Goal: Task Accomplishment & Management: Use online tool/utility

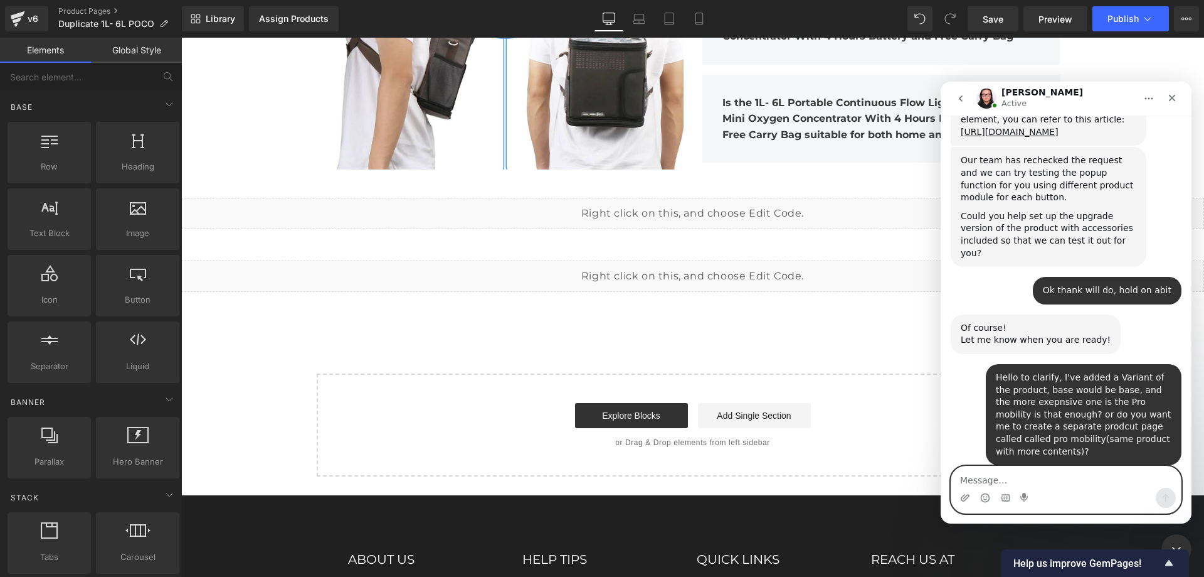
scroll to position [8692, 0]
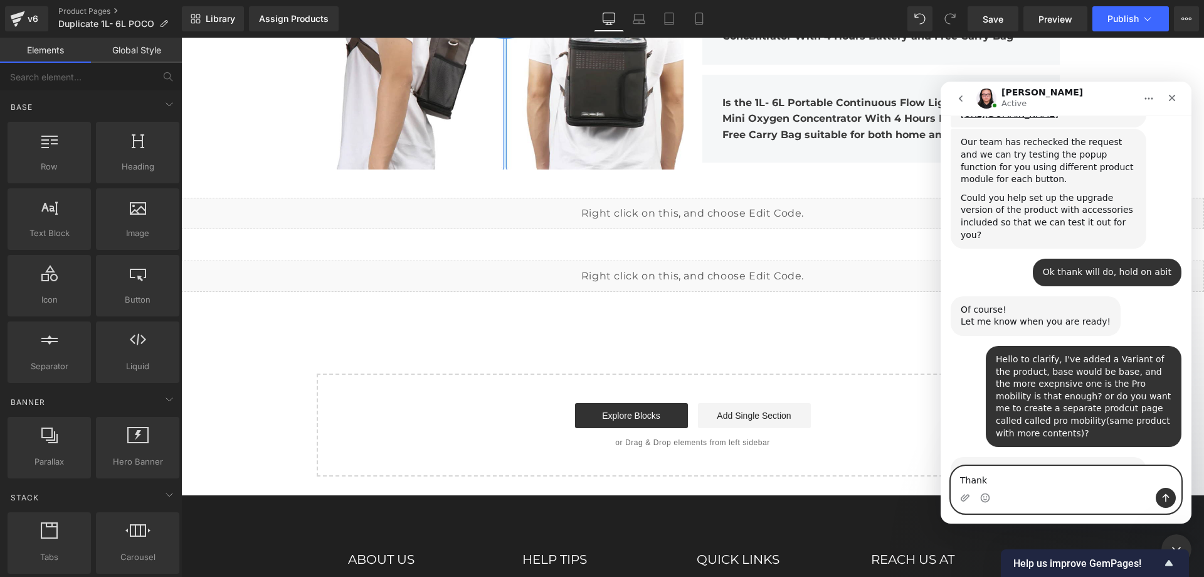
type textarea "Thanks"
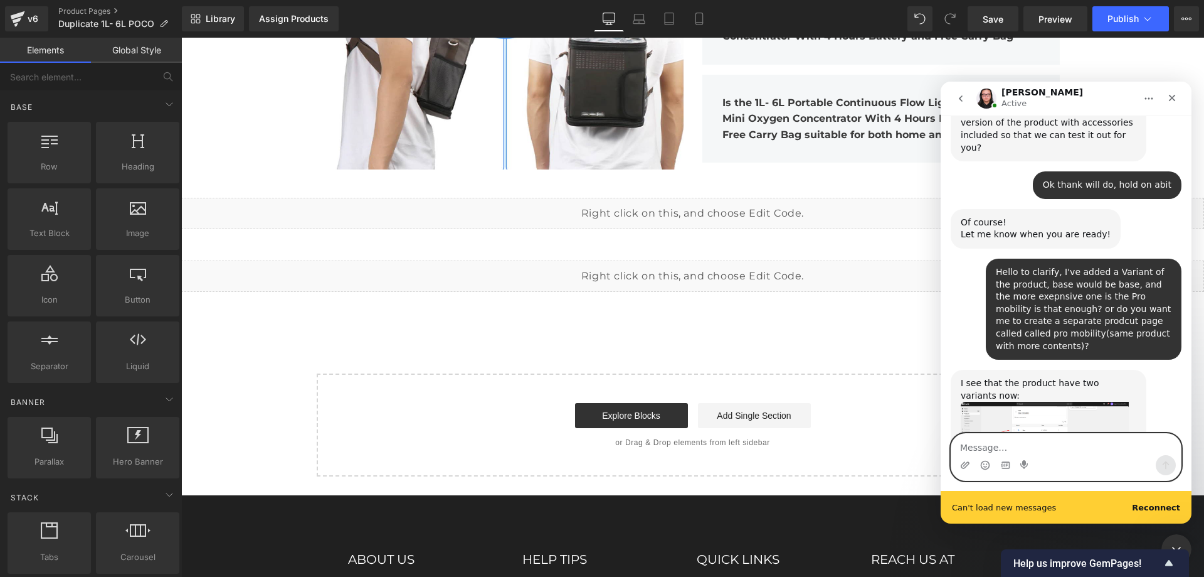
scroll to position [5066, 0]
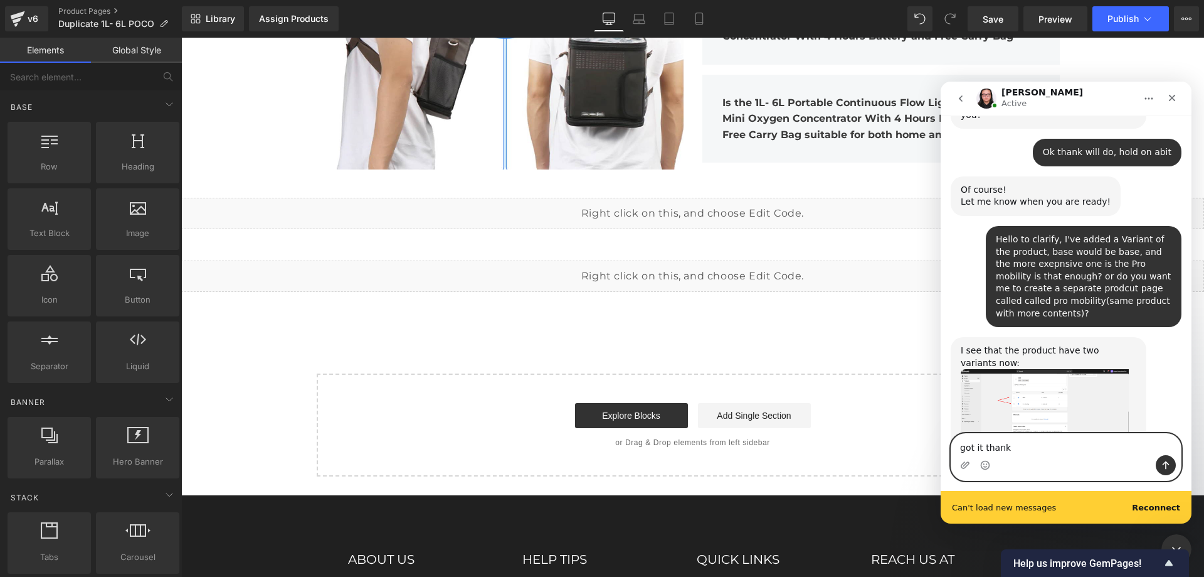
type textarea "got it thanks"
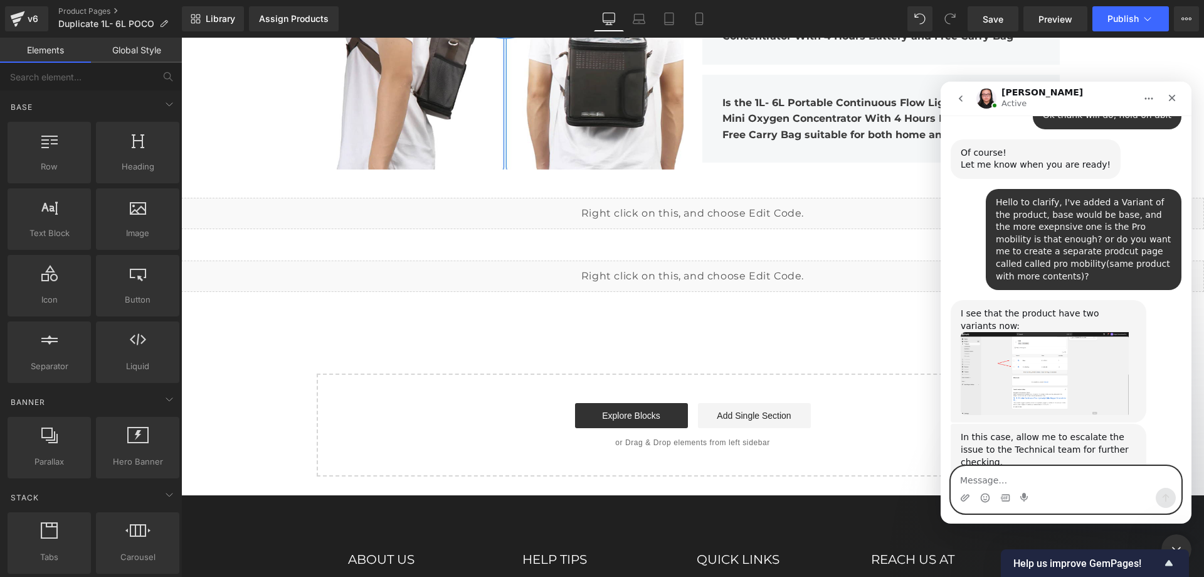
scroll to position [5070, 0]
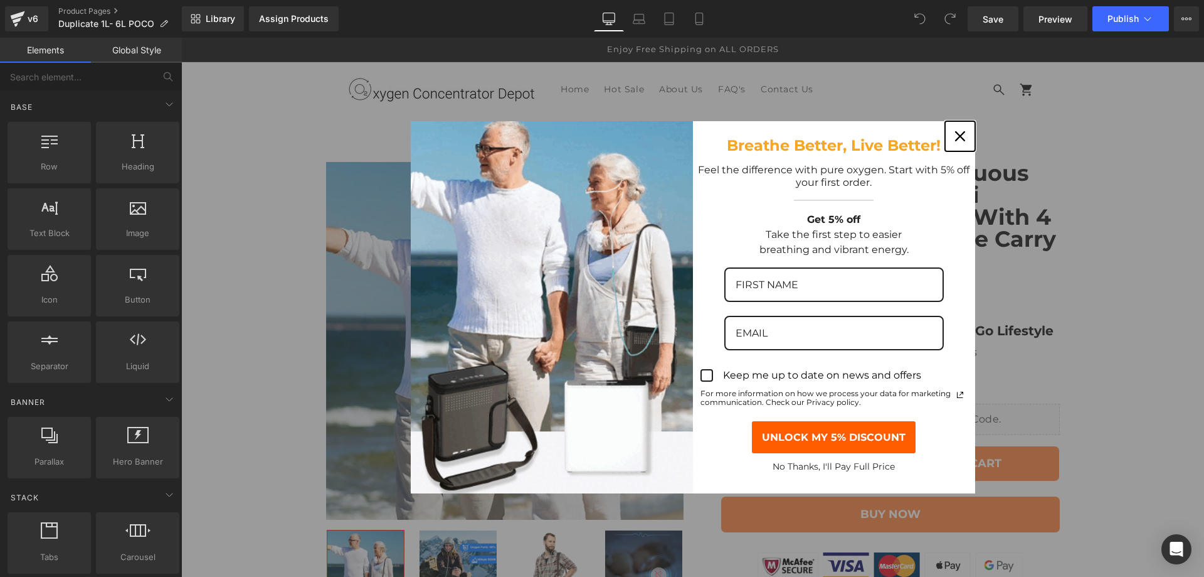
click at [957, 136] on icon "close icon" at bounding box center [960, 136] width 10 height 10
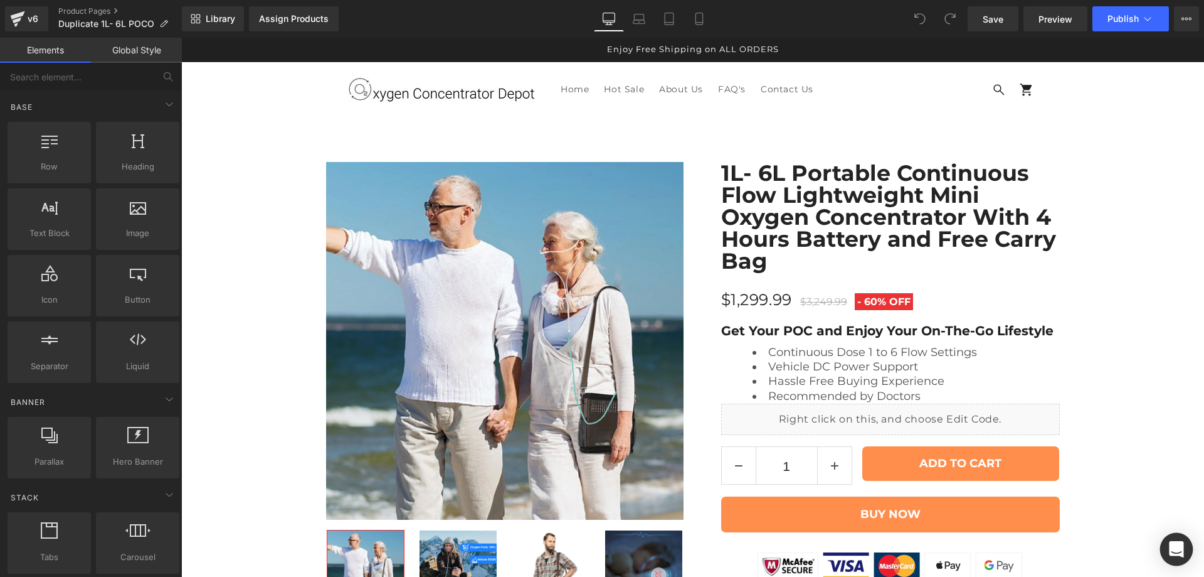
click at [1168, 550] on div "Open Intercom Messenger" at bounding box center [1177, 549] width 33 height 33
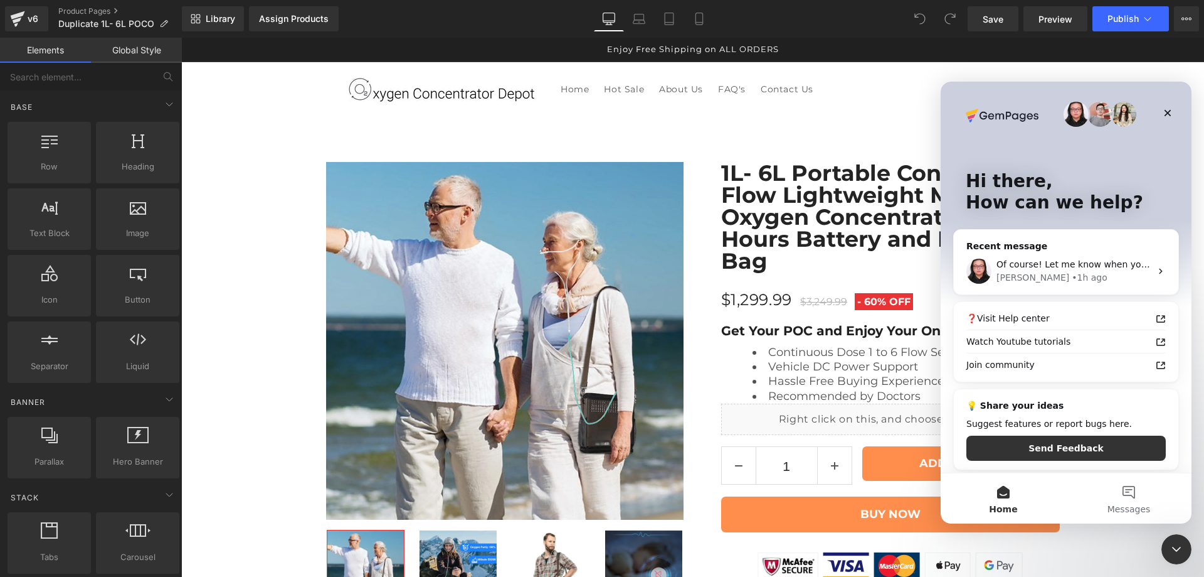
click at [871, 19] on div at bounding box center [602, 269] width 1204 height 539
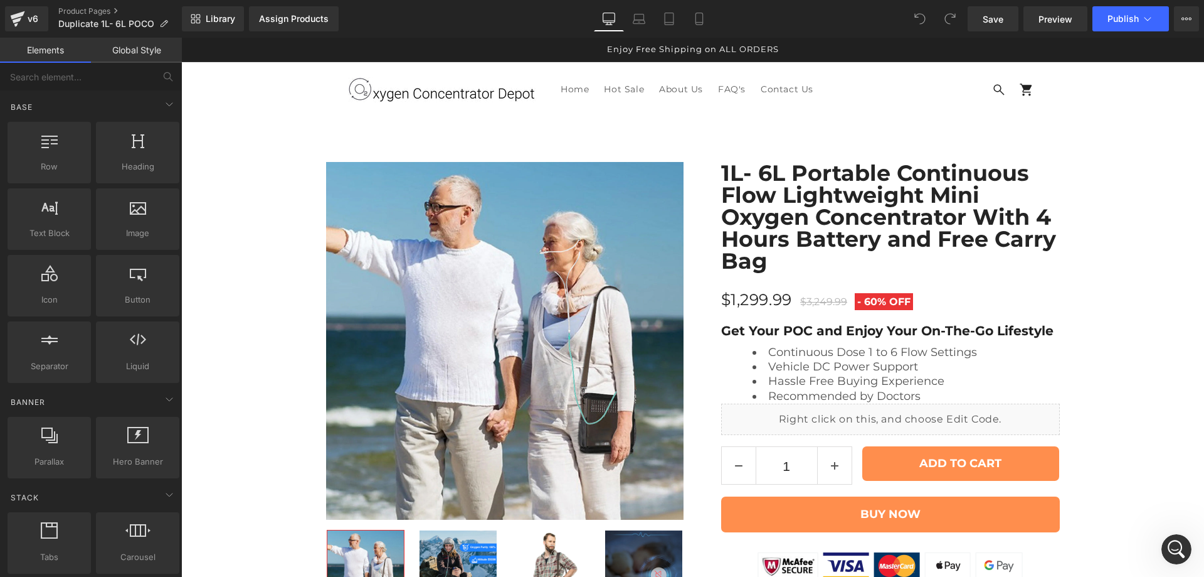
scroll to position [523, 0]
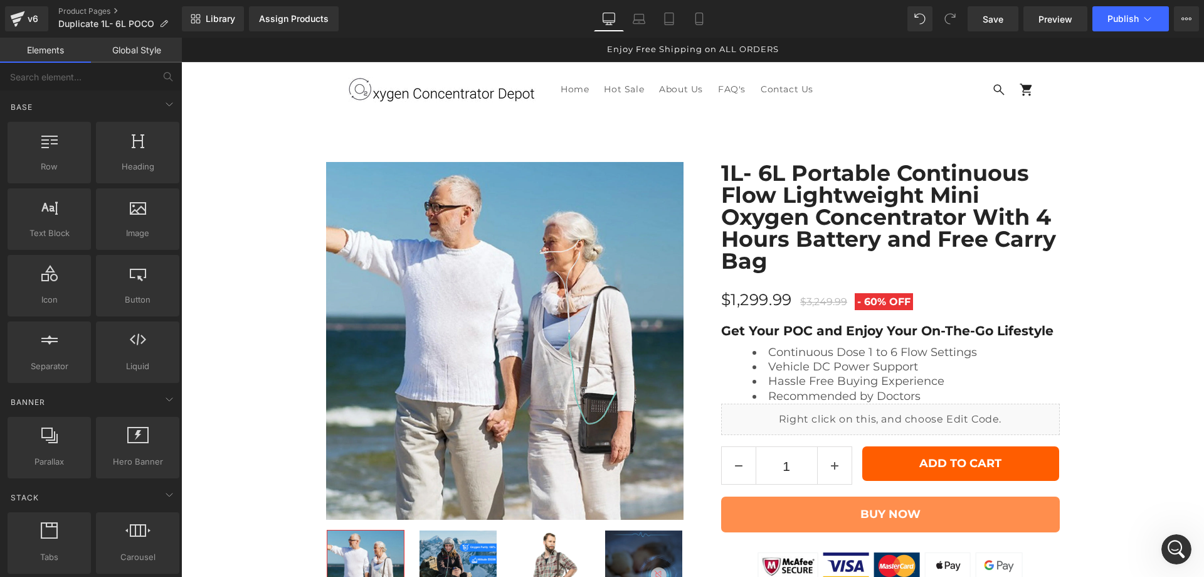
scroll to position [105, 0]
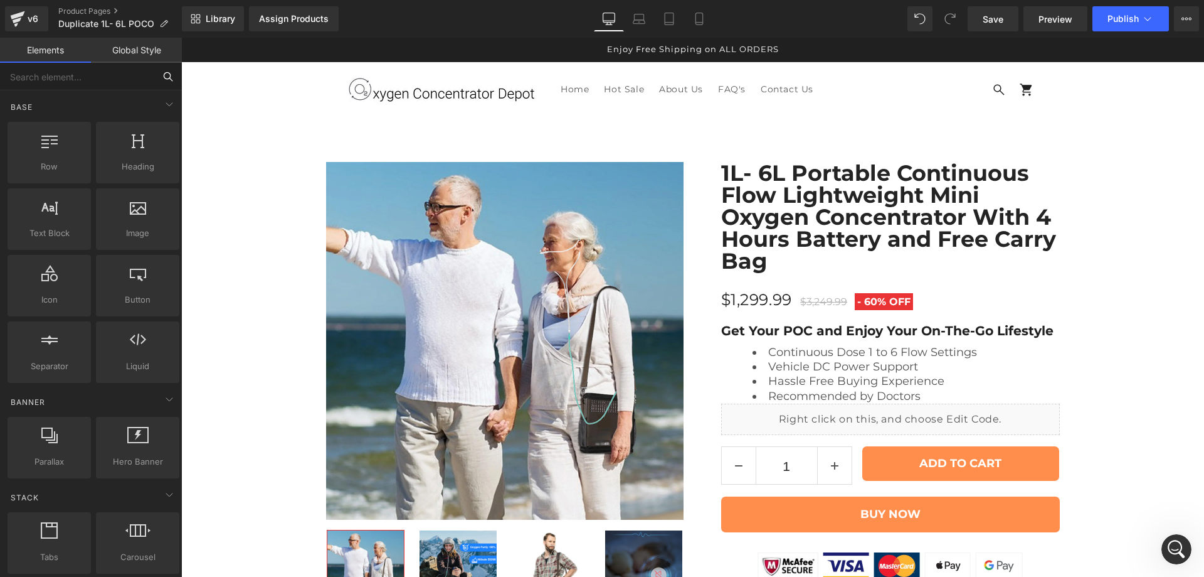
click at [96, 78] on input "text" at bounding box center [77, 77] width 154 height 28
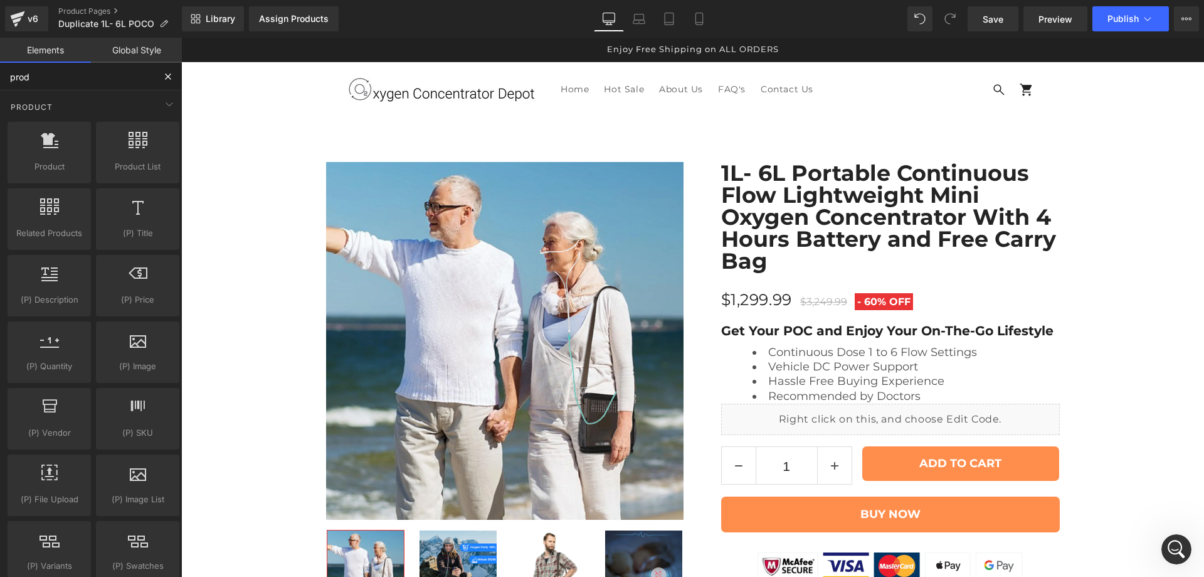
type input "produ"
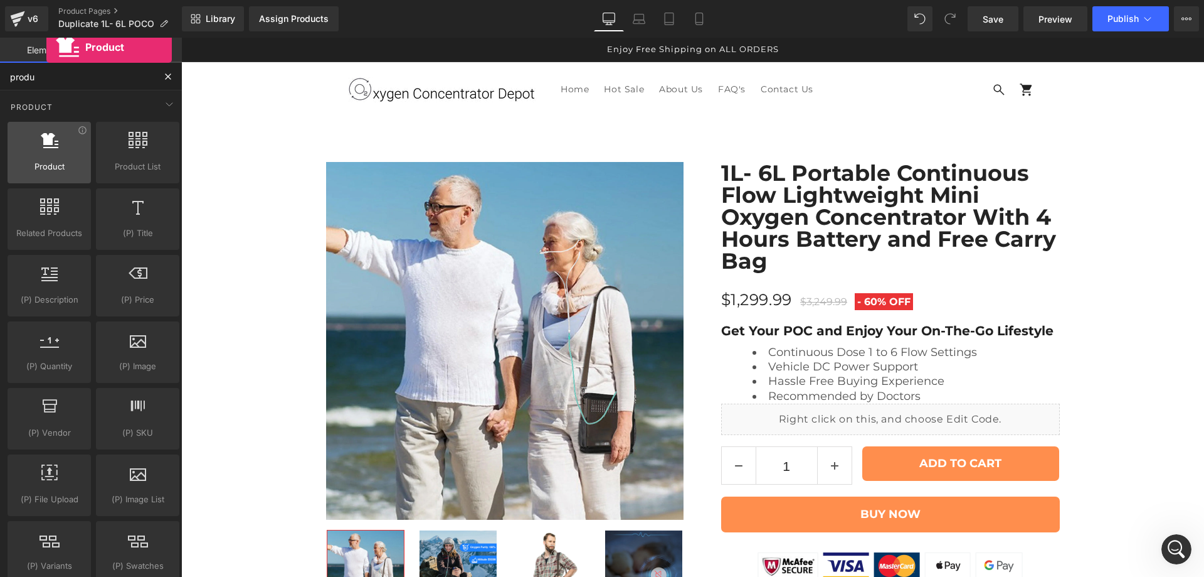
click at [46, 152] on div at bounding box center [49, 146] width 76 height 28
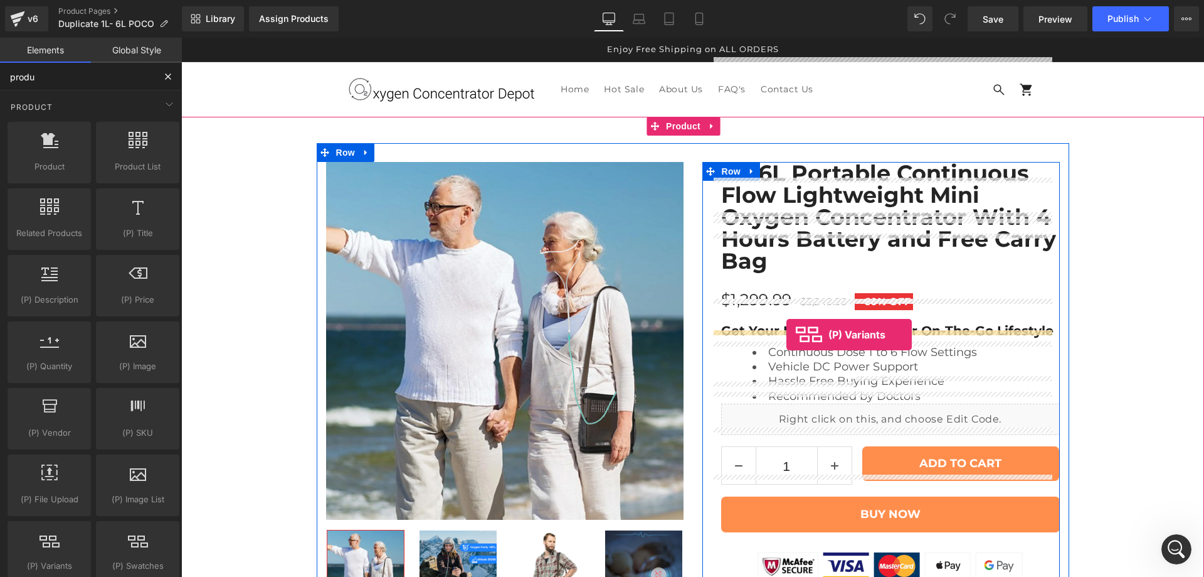
drag, startPoint x: 237, startPoint y: 587, endPoint x: 787, endPoint y: 334, distance: 605.5
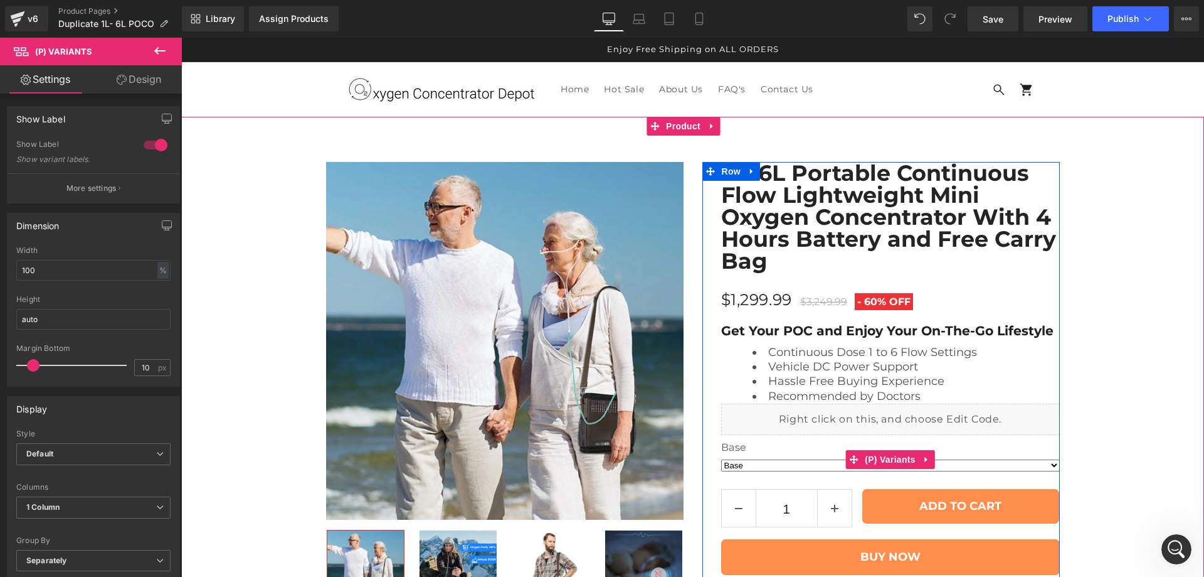
click at [779, 459] on select "Base Pro Mobility" at bounding box center [890, 465] width 339 height 12
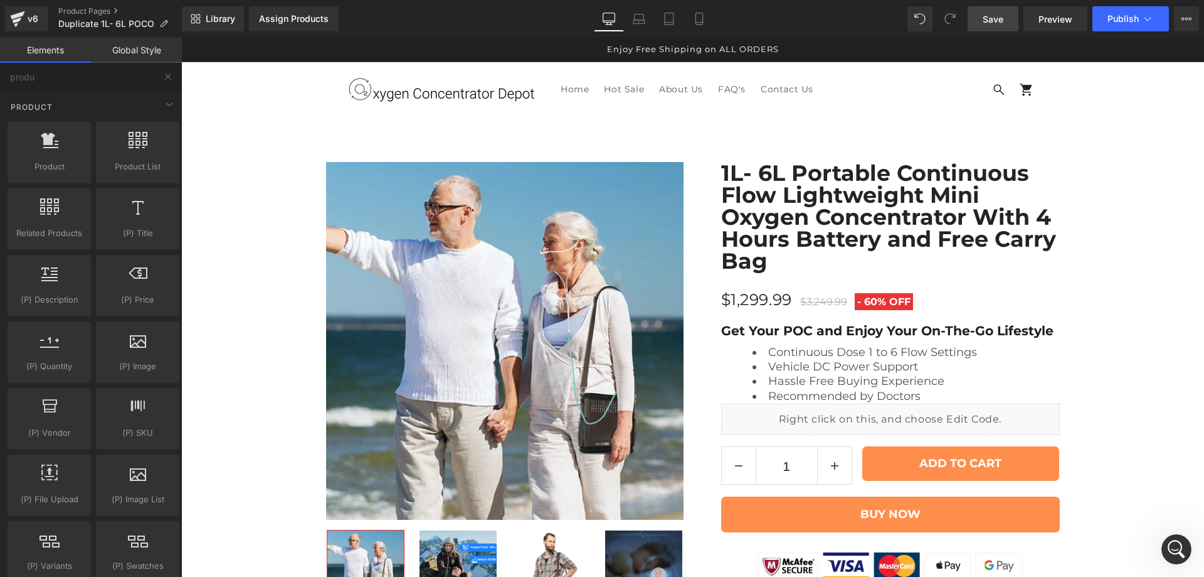
click at [1004, 19] on span "Save" at bounding box center [993, 19] width 21 height 13
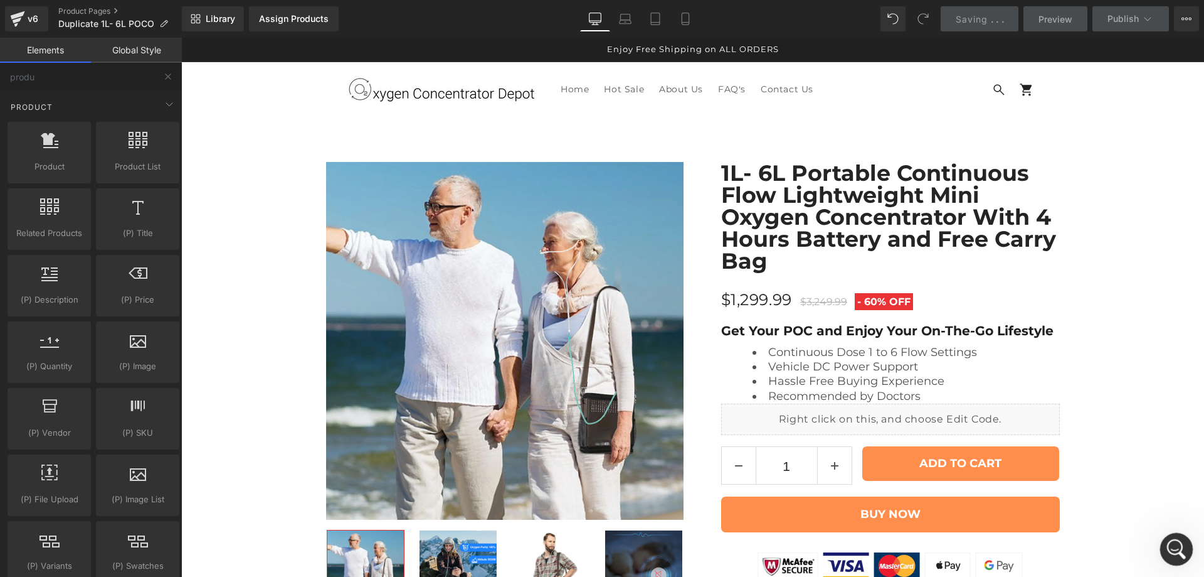
click at [1179, 545] on icon "Open Intercom Messenger" at bounding box center [1175, 547] width 21 height 21
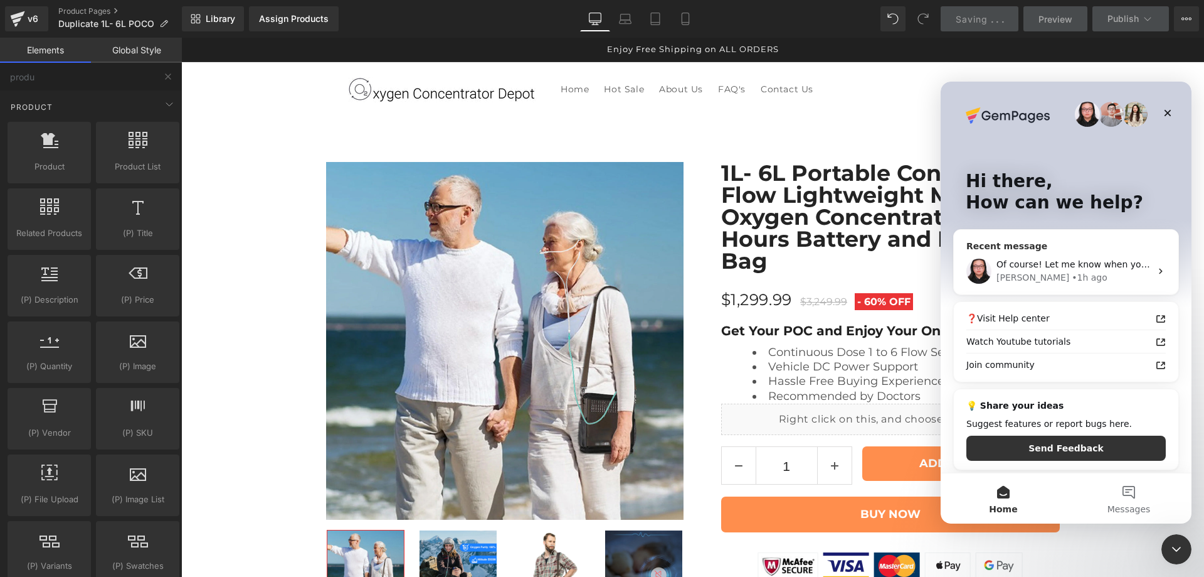
click at [1037, 264] on span "Of course! Let me know when you are ready!" at bounding box center [1096, 264] width 198 height 10
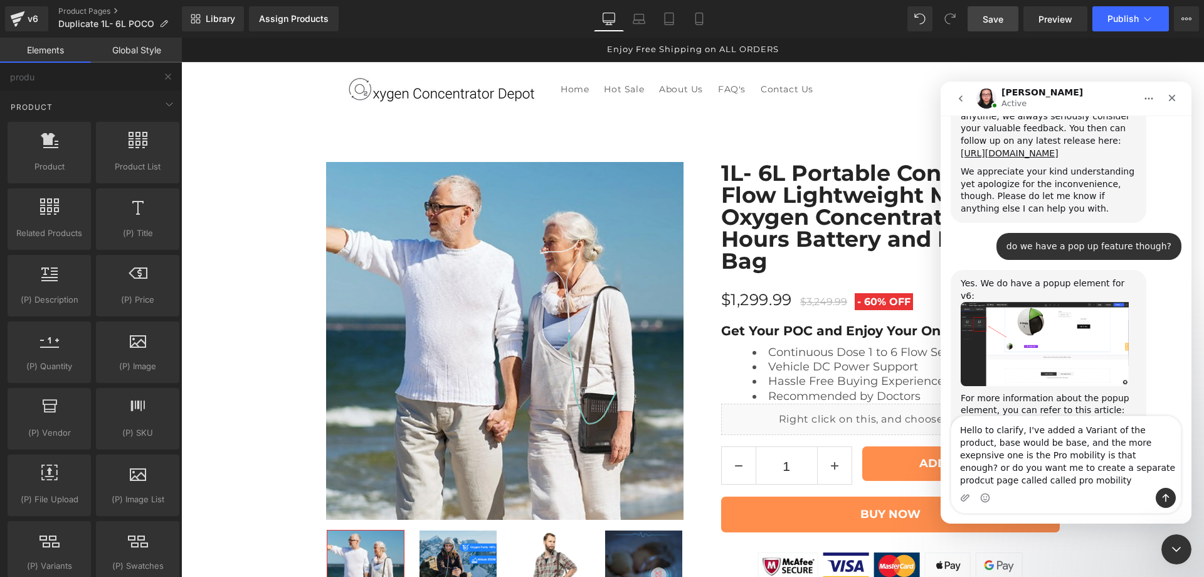
scroll to position [4650, 0]
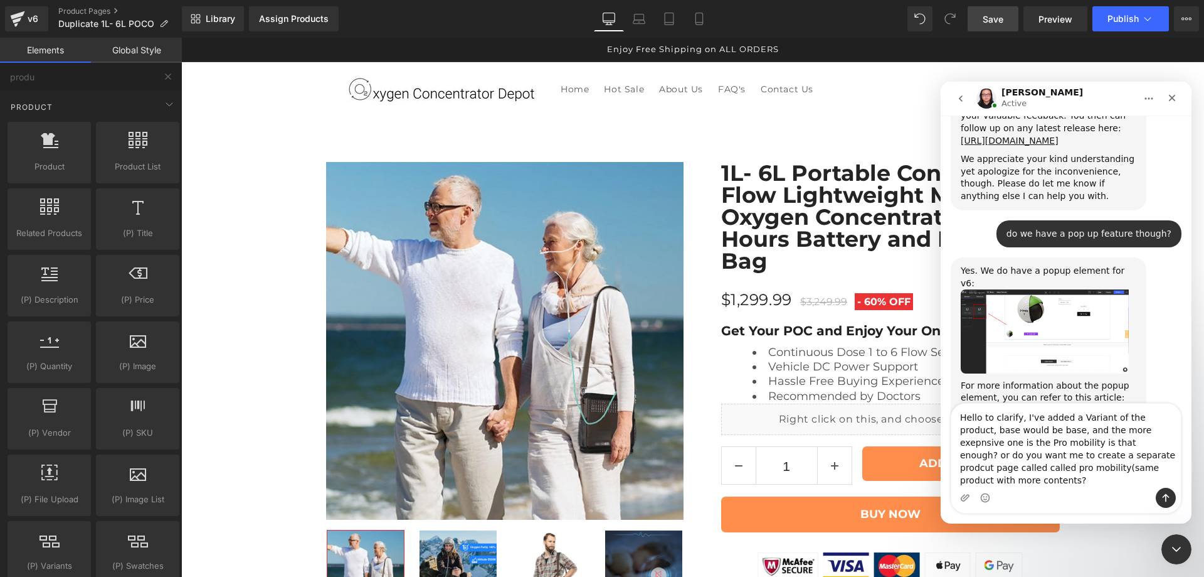
type textarea "Hello to clarify, I've added a Variant of the product, base would be base, and …"
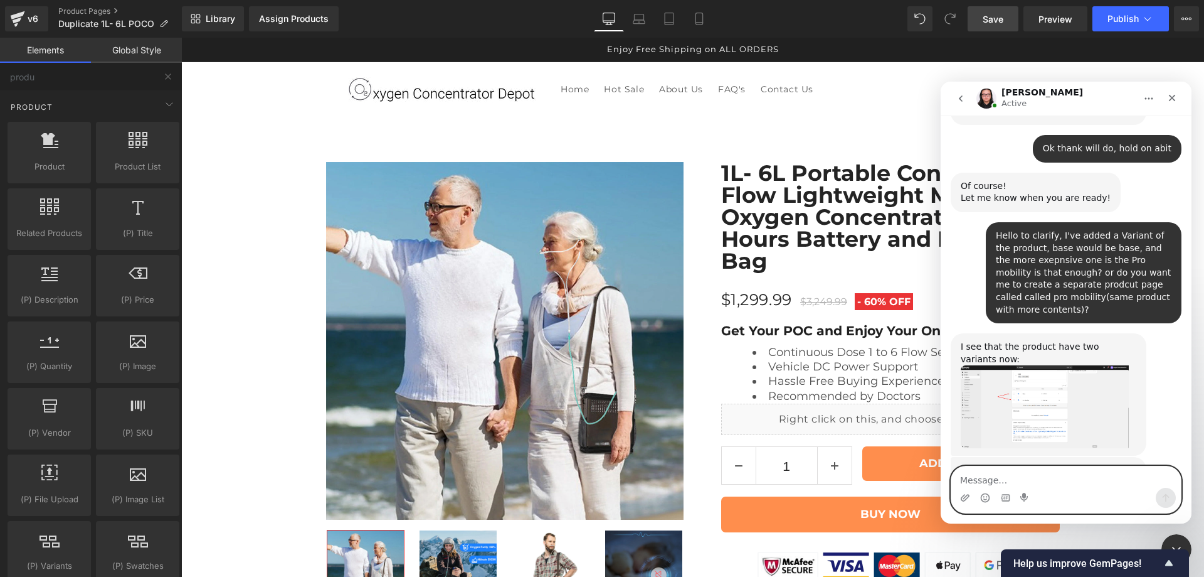
scroll to position [5070, 0]
